Goal: Information Seeking & Learning: Find specific fact

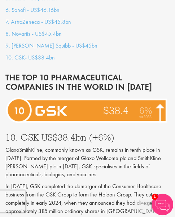
scroll to position [895, 0]
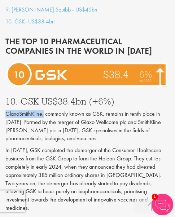
drag, startPoint x: 6, startPoint y: 97, endPoint x: 44, endPoint y: 99, distance: 37.2
click at [44, 110] on p "GlaxoSmithKline, commonly known as GSK, remains in tenth place in [DATE]. Forme…" at bounding box center [87, 126] width 164 height 33
click at [38, 97] on div "10. GSK US$38.4bn (+6%) GlaxoSmithKline, commonly known as GSK, remains in tent…" at bounding box center [87, 216] width 175 height 238
drag, startPoint x: 43, startPoint y: 98, endPoint x: 8, endPoint y: 100, distance: 35.4
click at [8, 110] on p "GlaxoSmithKline, commonly known as GSK, remains in tenth place in [DATE]. Forme…" at bounding box center [87, 126] width 164 height 33
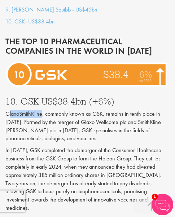
click at [8, 110] on p "GlaxoSmithKline, commonly known as GSK, remains in tenth place in [DATE]. Forme…" at bounding box center [87, 126] width 164 height 33
drag, startPoint x: 5, startPoint y: 98, endPoint x: 43, endPoint y: 99, distance: 37.9
click at [43, 110] on p "GlaxoSmithKline, commonly known as GSK, remains in tenth place in [DATE]. Forme…" at bounding box center [87, 126] width 164 height 33
copy p "GlaxoSmithKline"
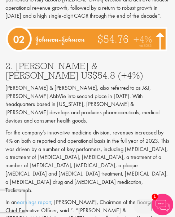
scroll to position [3204, 0]
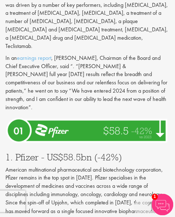
click at [168, 166] on p "American multinational pharmaceutical and biotechnology corporation, Pfizer rem…" at bounding box center [87, 203] width 164 height 74
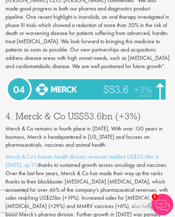
scroll to position [2397, 0]
